Goal: Navigation & Orientation: Find specific page/section

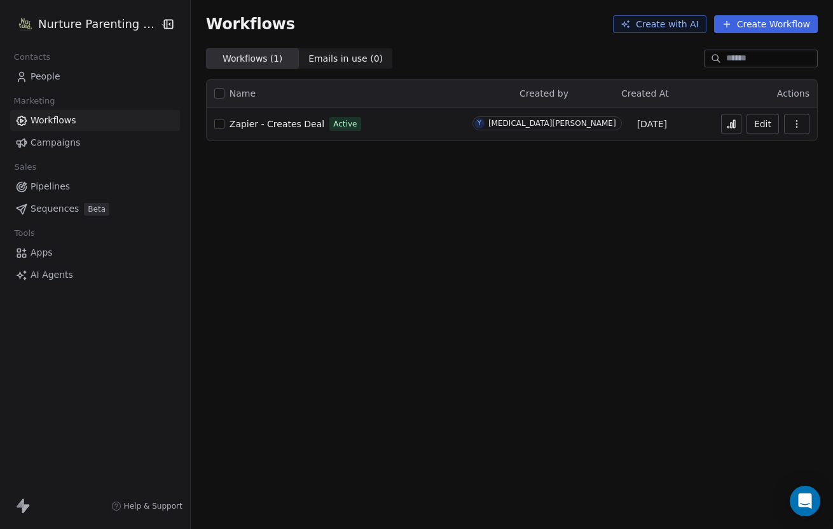
click at [729, 122] on icon at bounding box center [731, 124] width 10 height 10
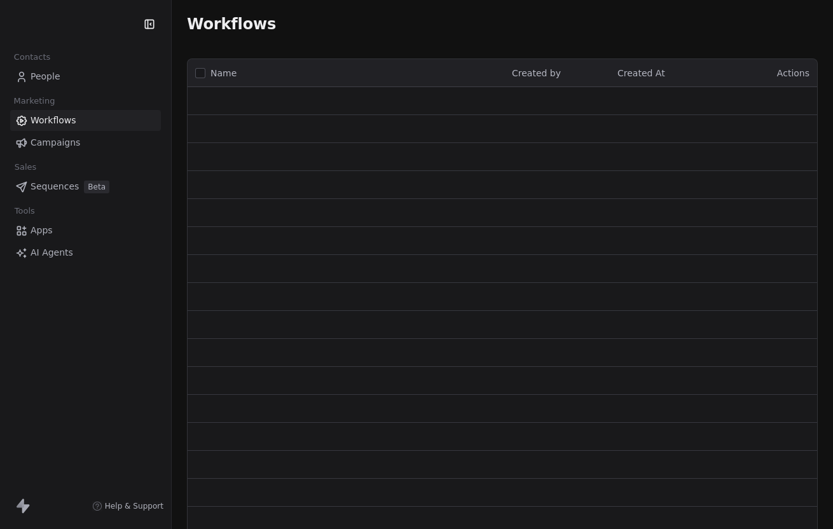
click at [41, 76] on span "People" at bounding box center [46, 76] width 30 height 13
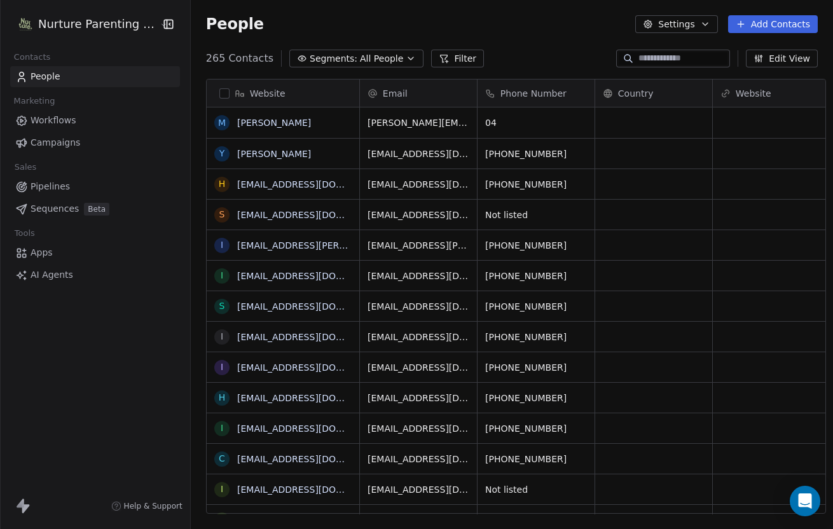
scroll to position [456, 641]
click at [251, 121] on link "[PERSON_NAME]" at bounding box center [274, 123] width 74 height 10
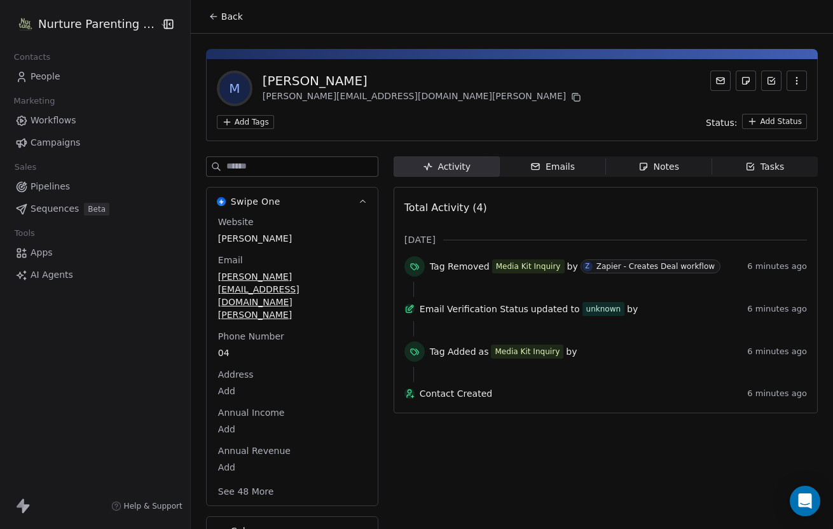
click at [51, 184] on span "Pipelines" at bounding box center [50, 186] width 39 height 13
